Goal: Go to known website: Access a specific website the user already knows

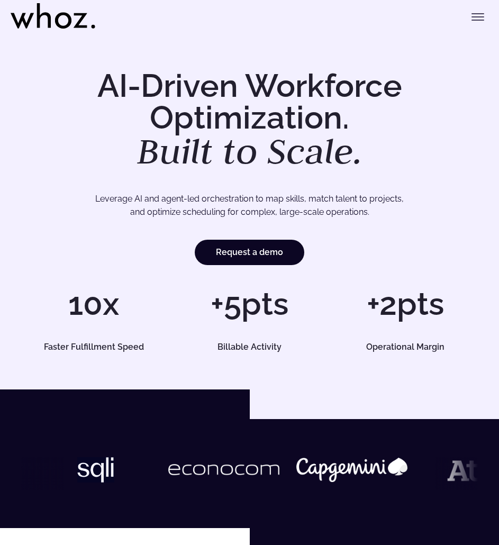
drag, startPoint x: 139, startPoint y: 146, endPoint x: 119, endPoint y: 135, distance: 22.7
click at [40, 19] on icon at bounding box center [53, 15] width 85 height 25
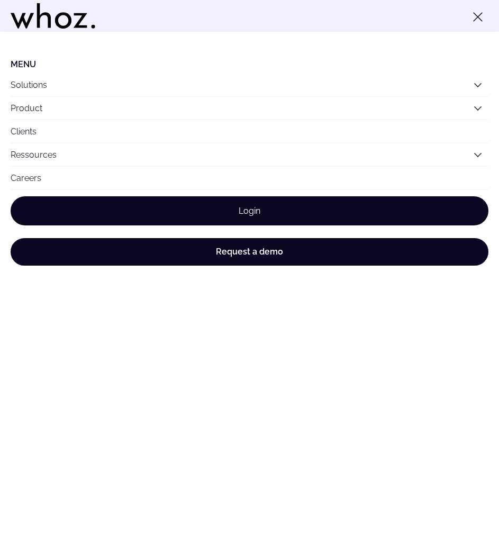
click at [261, 208] on link "Login" at bounding box center [250, 210] width 478 height 29
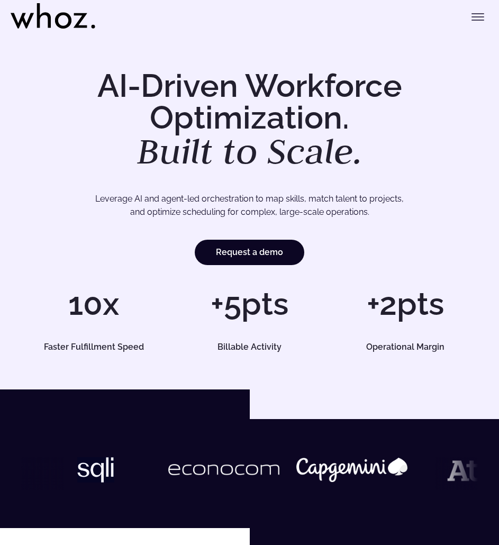
drag, startPoint x: 113, startPoint y: 6, endPoint x: 147, endPoint y: 14, distance: 34.8
click at [154, 19] on div "Menu Solutions Industries IT Services Consulting Engineering Company size Large…" at bounding box center [250, 12] width 478 height 25
